Goal: Task Accomplishment & Management: Complete application form

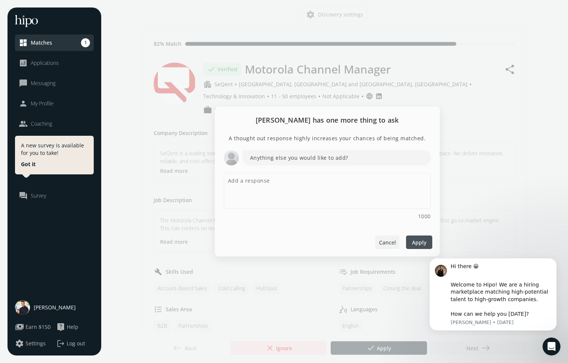
click at [386, 242] on span "Cancel" at bounding box center [387, 243] width 17 height 8
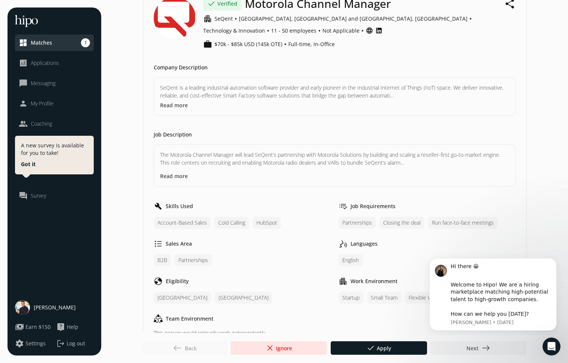
scroll to position [26, 0]
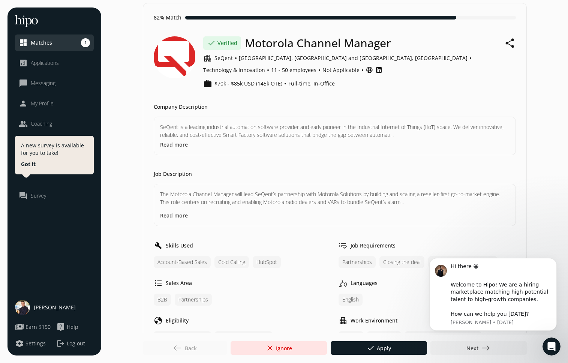
click at [48, 104] on span "My Profile" at bounding box center [42, 104] width 23 height 8
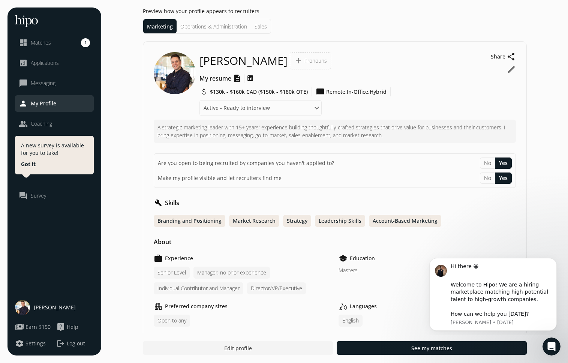
click at [44, 42] on span "Matches" at bounding box center [41, 43] width 20 height 8
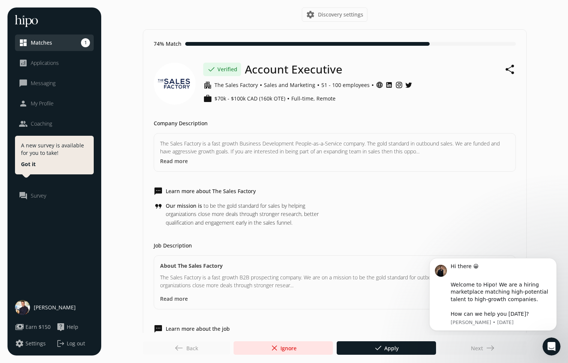
click at [28, 163] on button "Got it" at bounding box center [28, 165] width 15 height 8
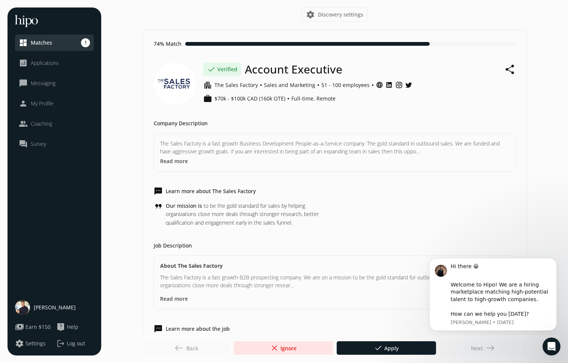
click at [34, 146] on span "Survey" at bounding box center [38, 144] width 15 height 8
